Goal: Check status: Check status

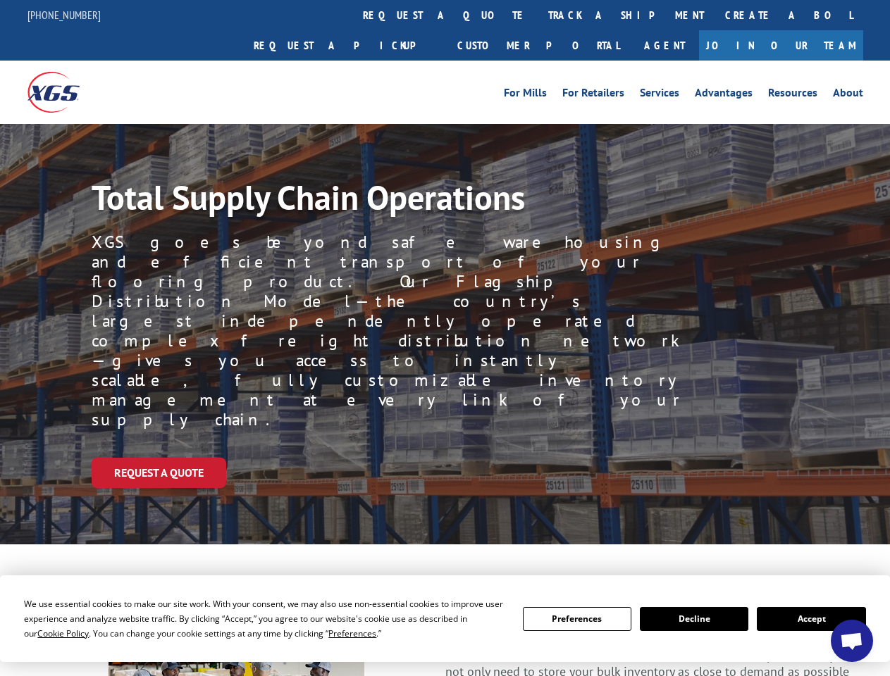
click at [444, 458] on div "Request a Quote" at bounding box center [491, 473] width 798 height 30
click at [49, 633] on span "Cookie Policy" at bounding box center [62, 634] width 51 height 12
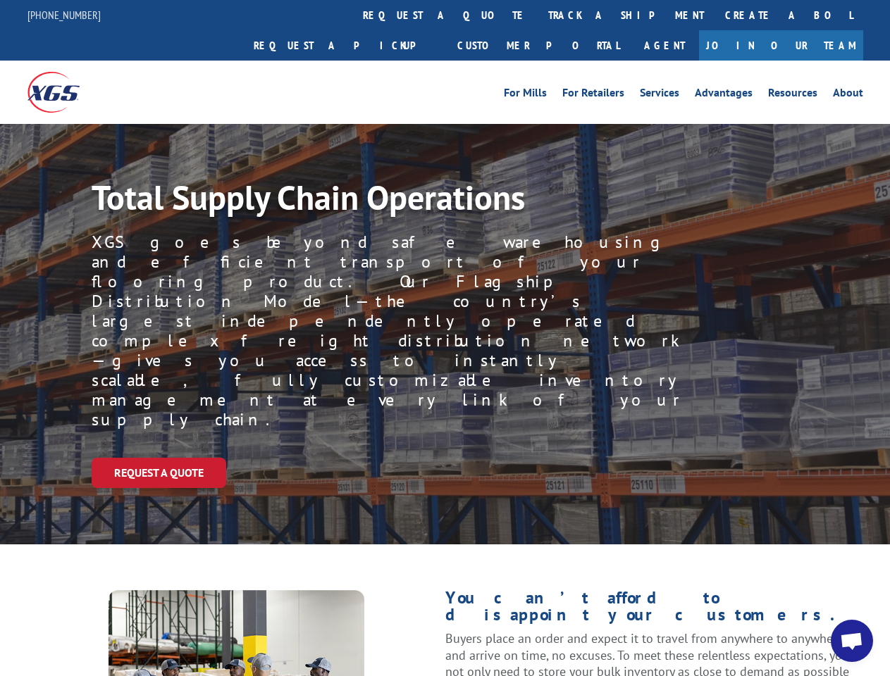
click at [444, 458] on div "Request a Quote" at bounding box center [491, 473] width 798 height 30
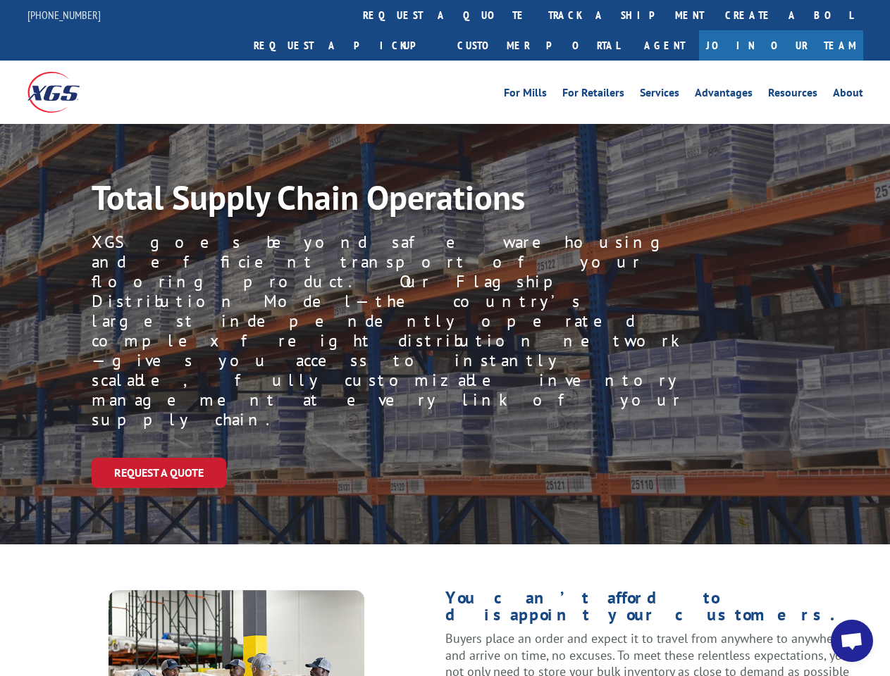
click at [537, 15] on link "track a shipment" at bounding box center [625, 15] width 177 height 30
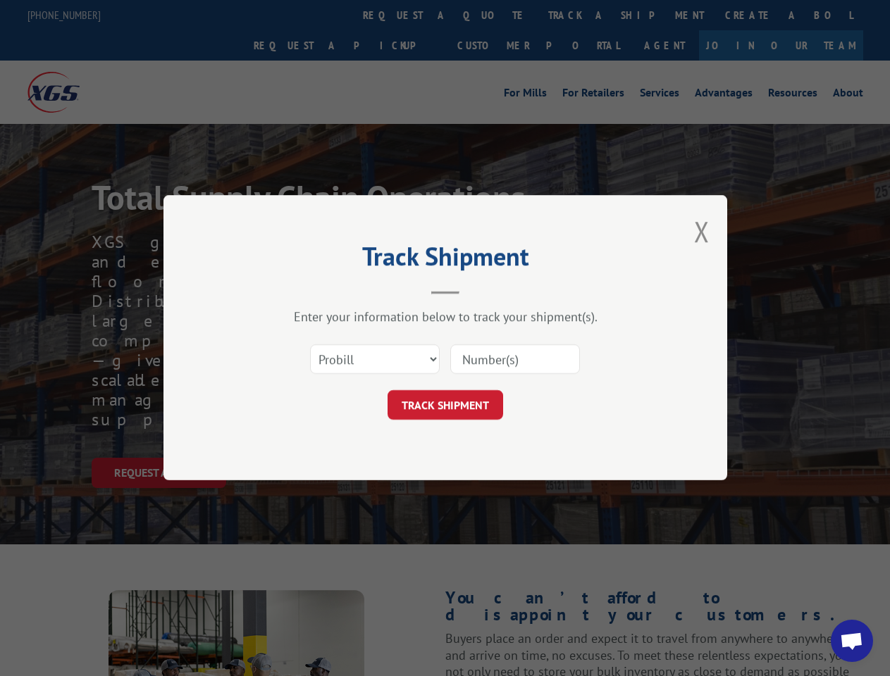
click at [492, 15] on div "Track Shipment Enter your information below to track your shipment(s). Select c…" at bounding box center [445, 338] width 890 height 676
click at [580, 15] on div "Track Shipment Enter your information below to track your shipment(s). Select c…" at bounding box center [445, 338] width 890 height 676
